Goal: Task Accomplishment & Management: Manage account settings

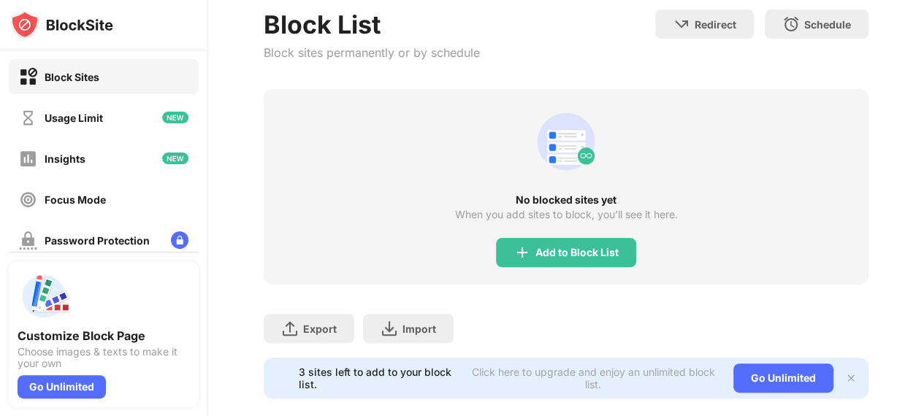
scroll to position [104, 0]
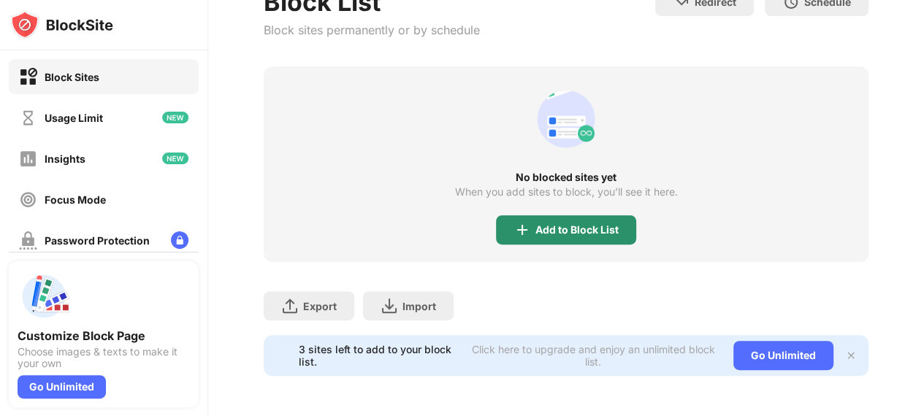
click at [583, 224] on div "Add to Block List" at bounding box center [576, 230] width 83 height 12
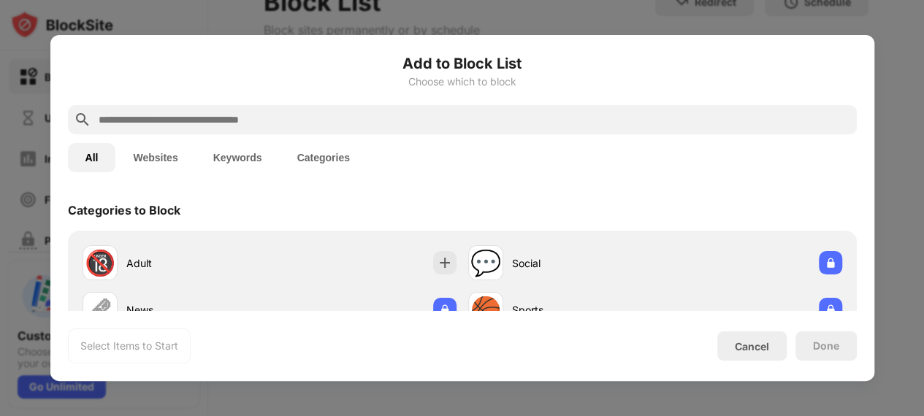
click at [264, 116] on input "text" at bounding box center [474, 120] width 754 height 18
click at [373, 112] on input "text" at bounding box center [474, 120] width 754 height 18
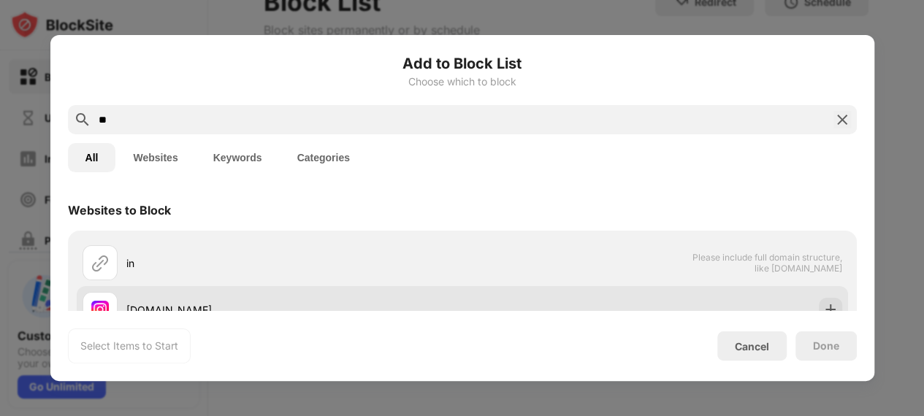
type input "**"
click at [751, 299] on div "[DOMAIN_NAME]" at bounding box center [462, 309] width 771 height 47
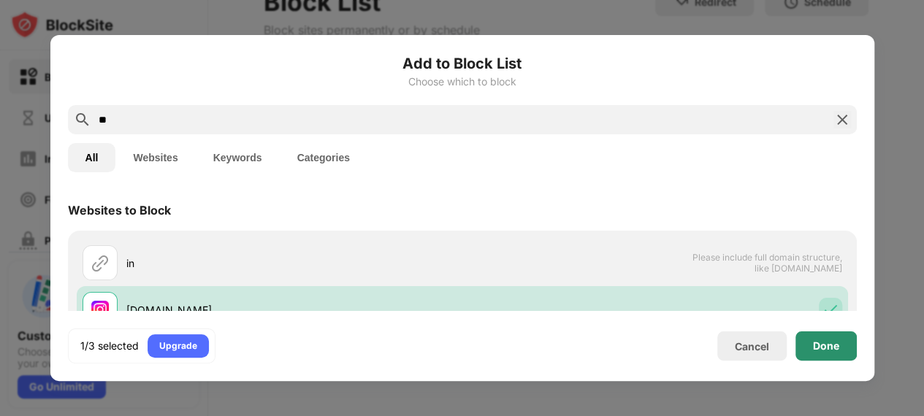
click at [827, 343] on div "Done" at bounding box center [825, 346] width 61 height 29
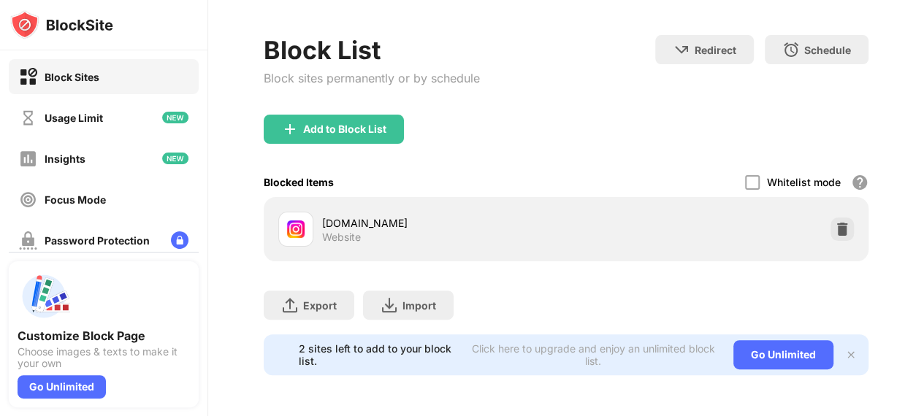
scroll to position [56, 0]
click at [372, 124] on div "Add to Block List" at bounding box center [344, 130] width 83 height 12
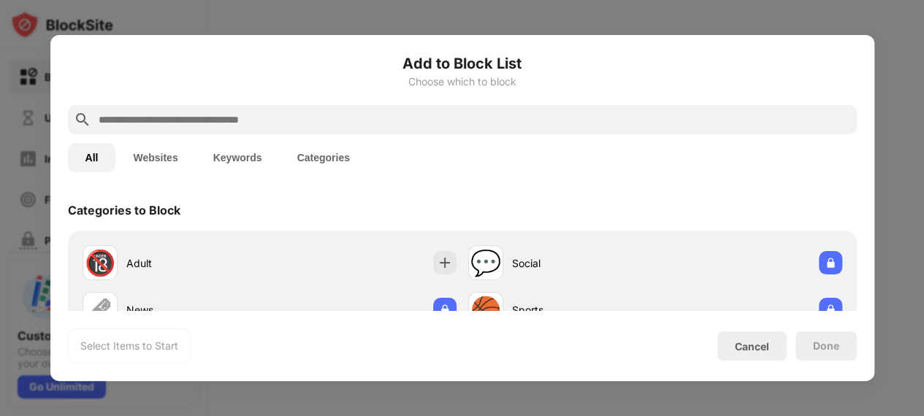
click at [372, 121] on input "text" at bounding box center [474, 120] width 754 height 18
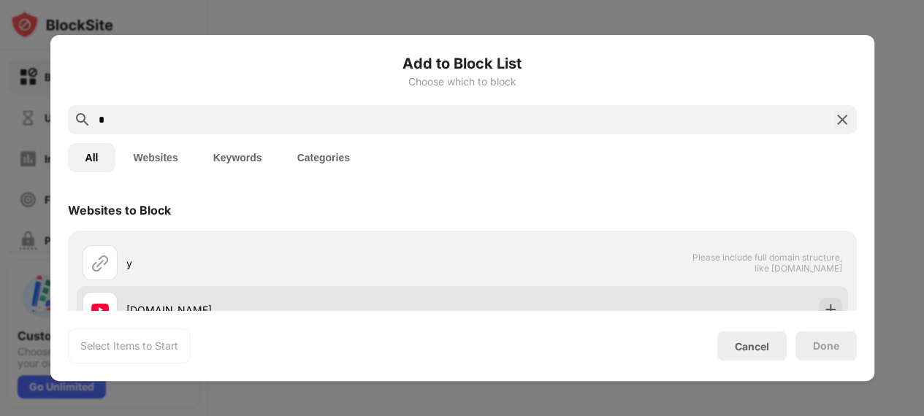
type input "*"
click at [202, 292] on div "[DOMAIN_NAME]" at bounding box center [273, 309] width 380 height 35
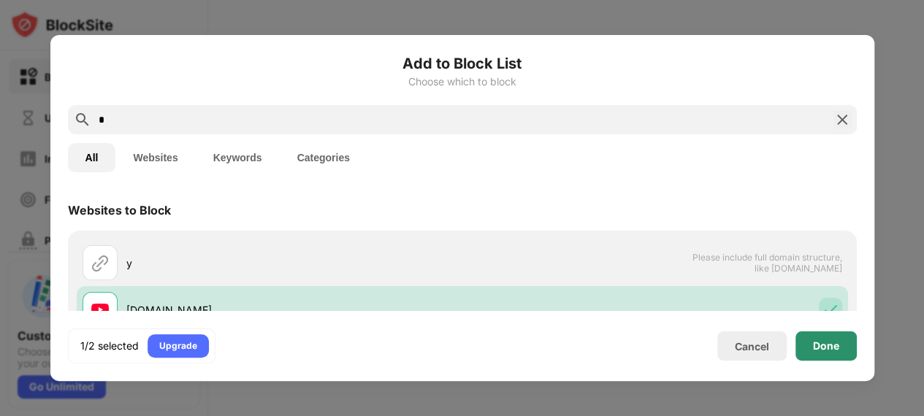
click at [838, 358] on div "Done" at bounding box center [825, 346] width 61 height 29
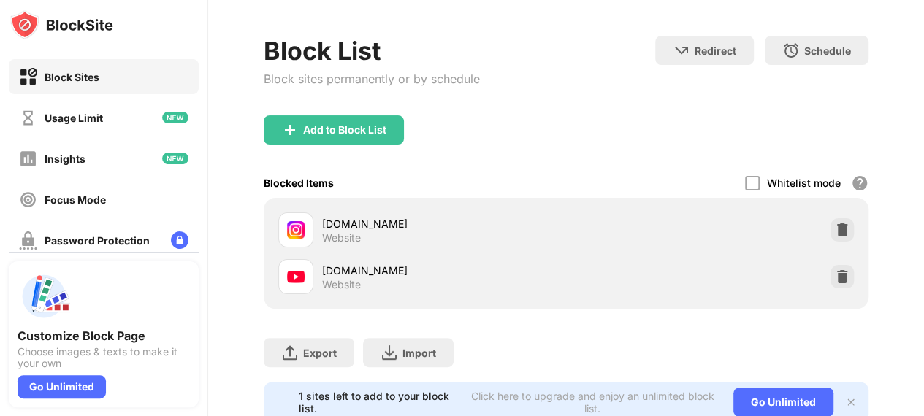
scroll to position [102, 0]
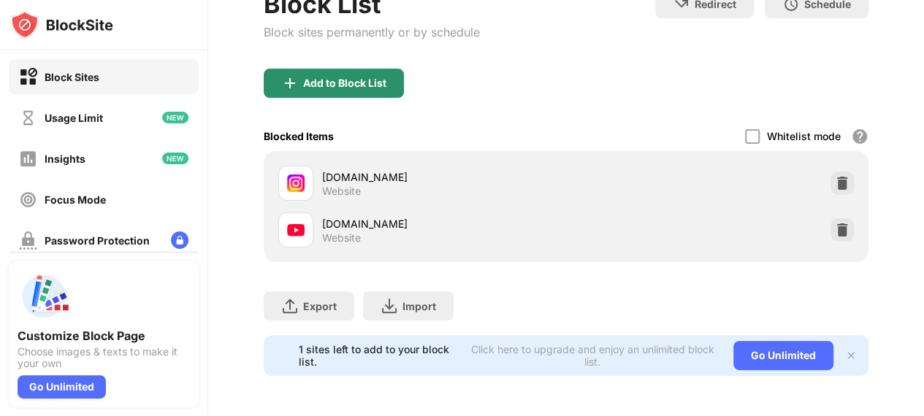
click at [332, 77] on div "Add to Block List" at bounding box center [344, 83] width 83 height 12
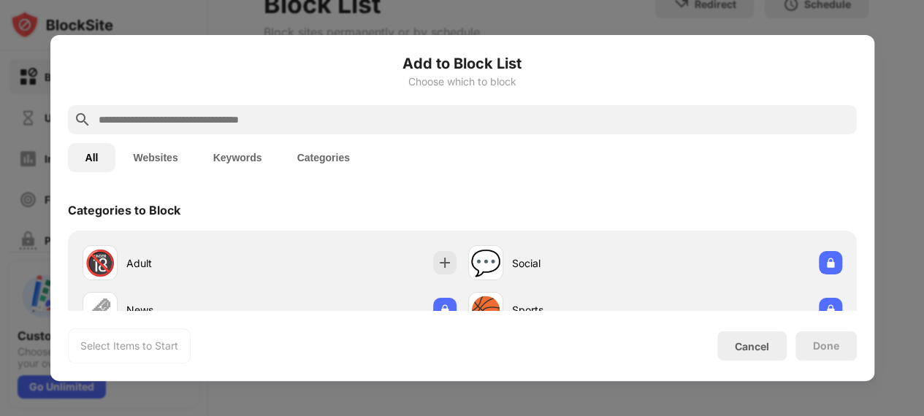
click at [279, 105] on div at bounding box center [462, 119] width 789 height 29
click at [277, 115] on input "text" at bounding box center [474, 120] width 754 height 18
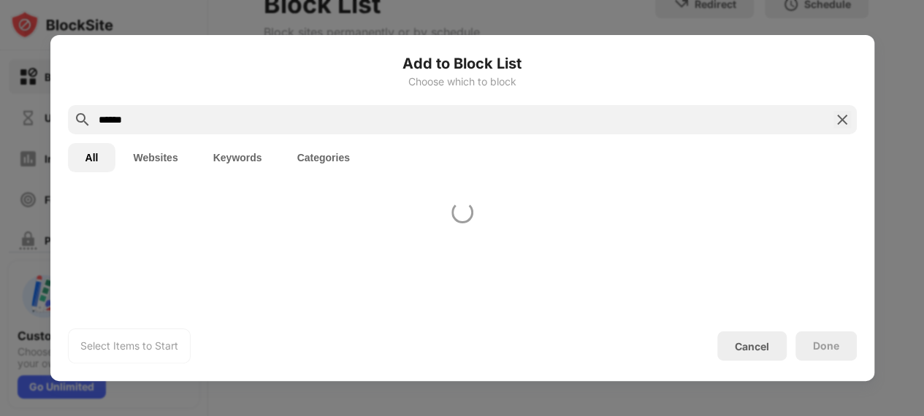
type input "*******"
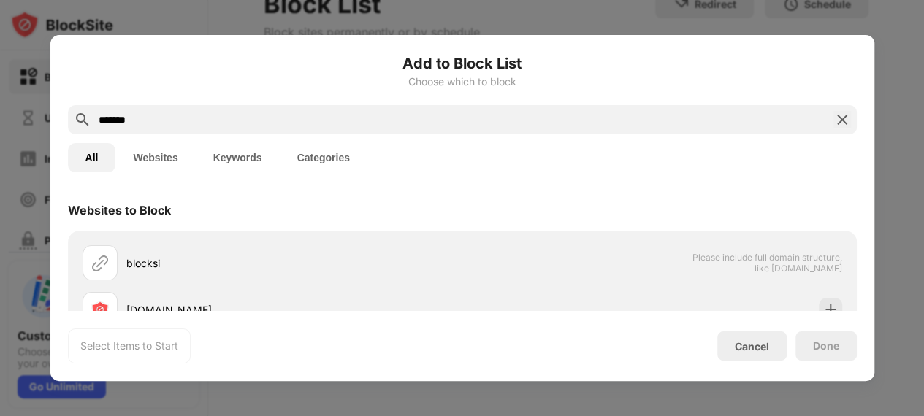
drag, startPoint x: 158, startPoint y: 110, endPoint x: 72, endPoint y: 110, distance: 86.9
click at [72, 110] on div "*******" at bounding box center [462, 119] width 789 height 29
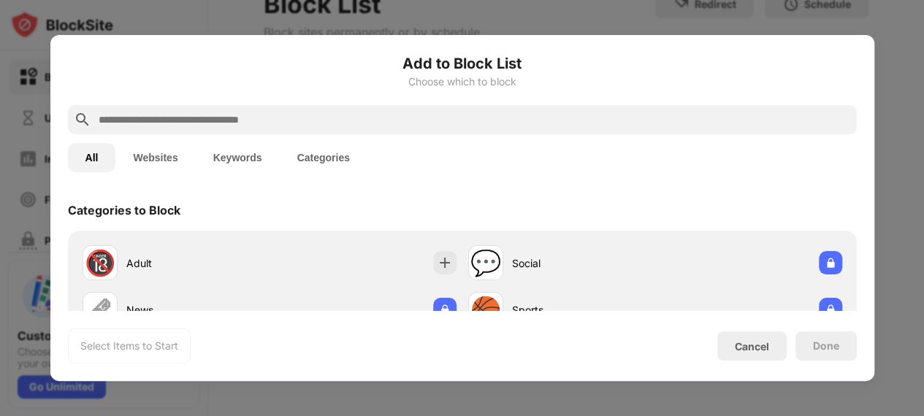
click at [884, 137] on div at bounding box center [462, 208] width 924 height 416
